Goal: Information Seeking & Learning: Learn about a topic

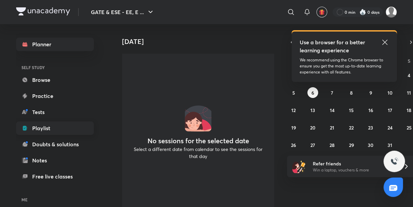
click at [47, 125] on link "Playlist" at bounding box center [55, 127] width 78 height 13
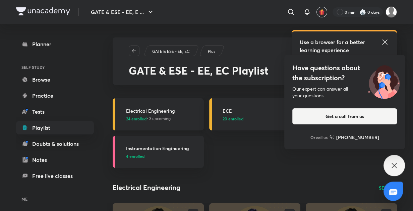
click at [147, 115] on div "Electrical Engineering 24 enrolled • 3 upcoming" at bounding box center [163, 115] width 74 height 14
click at [160, 111] on h3 "Electrical Engineering" at bounding box center [163, 111] width 74 height 7
click at [161, 111] on h3 "Electrical Engineering" at bounding box center [163, 111] width 74 height 7
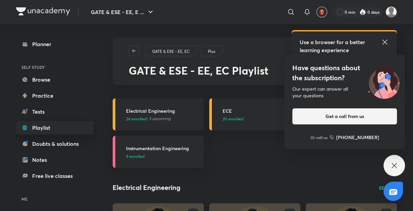
click at [63, 127] on link "Playlist" at bounding box center [55, 127] width 78 height 13
click at [61, 126] on link "Playlist" at bounding box center [55, 127] width 78 height 13
click at [160, 109] on h3 "Electrical Engineering" at bounding box center [163, 111] width 74 height 7
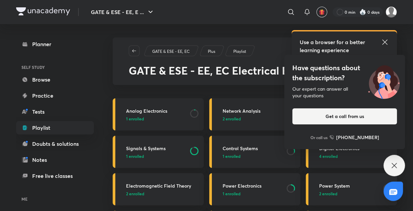
click at [390, 164] on icon at bounding box center [394, 166] width 8 height 8
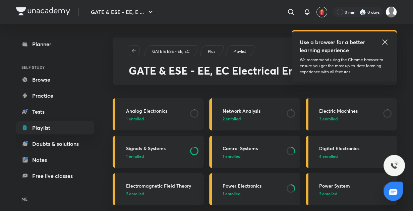
click at [160, 112] on h3 "Analog Electronics" at bounding box center [156, 111] width 60 height 7
click at [164, 108] on h3 "Analog Electronics" at bounding box center [156, 111] width 60 height 7
click at [184, 110] on h3 "Analog Electronics" at bounding box center [156, 111] width 60 height 7
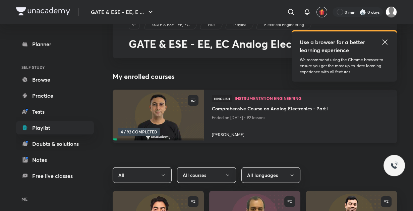
scroll to position [27, 0]
click at [184, 120] on img at bounding box center [158, 115] width 93 height 52
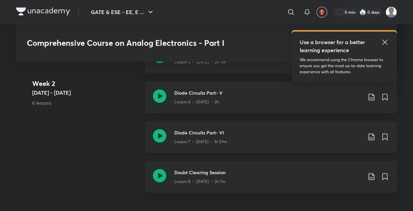
scroll to position [616, 0]
click at [218, 127] on div "Diode Circuits Part- VI Lesson 7 • [DATE] • 1h 59m" at bounding box center [271, 136] width 252 height 32
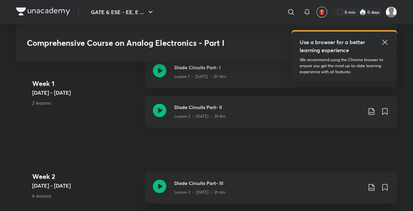
scroll to position [405, 0]
click at [201, 108] on h3 "Diode Circuits Part- II" at bounding box center [268, 107] width 188 height 7
